Goal: Information Seeking & Learning: Learn about a topic

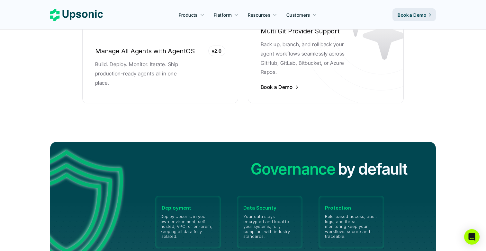
scroll to position [1455, 0]
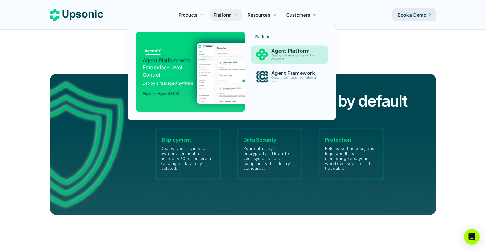
click at [274, 54] on p "Deploy and manage agents from one place" at bounding box center [295, 57] width 48 height 7
click at [277, 80] on p "Onboard your customers lightning fast" at bounding box center [295, 79] width 47 height 7
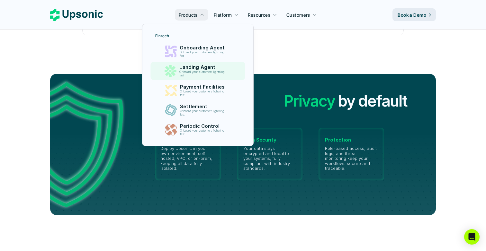
click at [208, 68] on p "Landing Agent" at bounding box center [203, 68] width 49 height 6
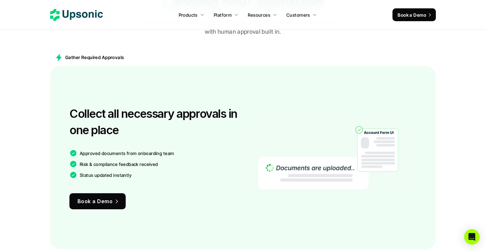
scroll to position [366, 0]
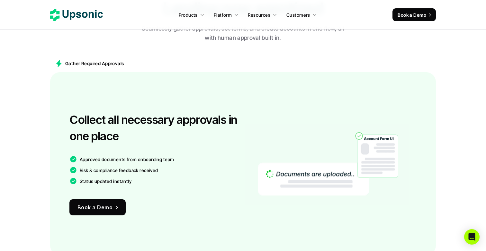
drag, startPoint x: 91, startPoint y: 147, endPoint x: 253, endPoint y: 211, distance: 174.2
click at [253, 213] on div "Collect all necessary approvals in one place Approved documents from onboarding…" at bounding box center [243, 163] width 386 height 183
click at [312, 186] on img at bounding box center [328, 164] width 140 height 138
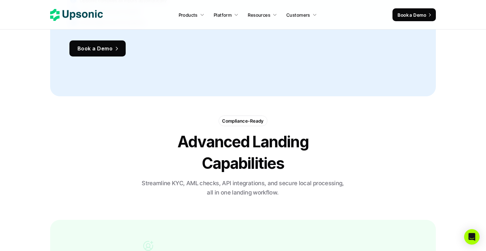
scroll to position [1091, 0]
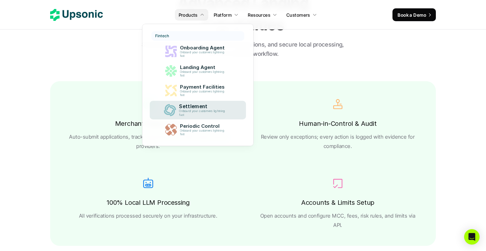
click at [193, 94] on p "Onboard your customers lightning fast" at bounding box center [203, 93] width 47 height 7
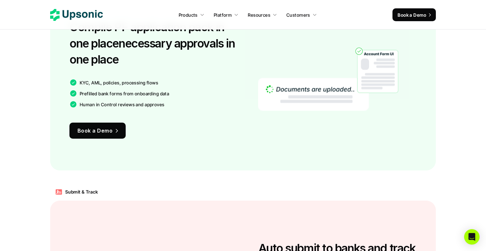
scroll to position [426, 0]
